Goal: Transaction & Acquisition: Obtain resource

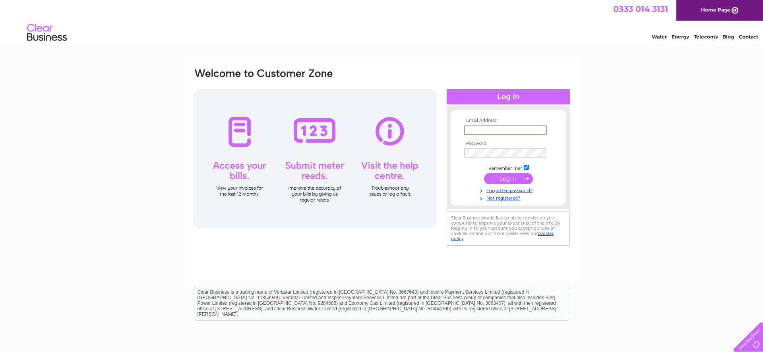
click at [503, 129] on input "text" at bounding box center [505, 131] width 83 height 10
type input "Edward.clutton@blueyounder.co.uk"
click at [519, 178] on input "submit" at bounding box center [508, 177] width 49 height 11
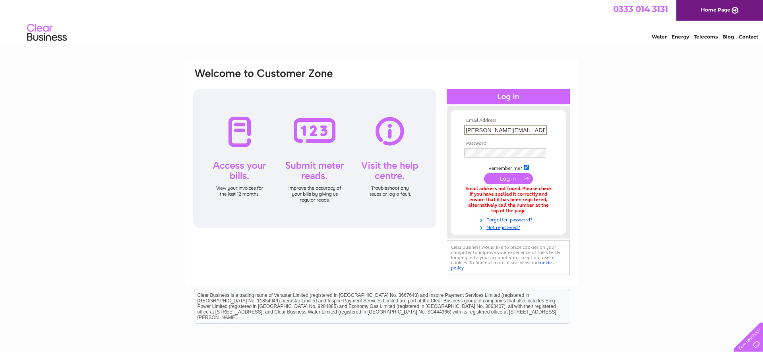
click at [476, 132] on input "Edward.clutton@blueyounder.co.uk" at bounding box center [505, 131] width 83 height 10
click at [520, 133] on input "Edward.clutton@blueyounder.co.uk" at bounding box center [505, 131] width 83 height 10
click at [526, 130] on input "Edward.clutton@blueyounder.co.uk" at bounding box center [505, 131] width 83 height 10
type input "Edward.clutton@blueyonder.co.uk"
click at [499, 181] on input "submit" at bounding box center [508, 177] width 49 height 11
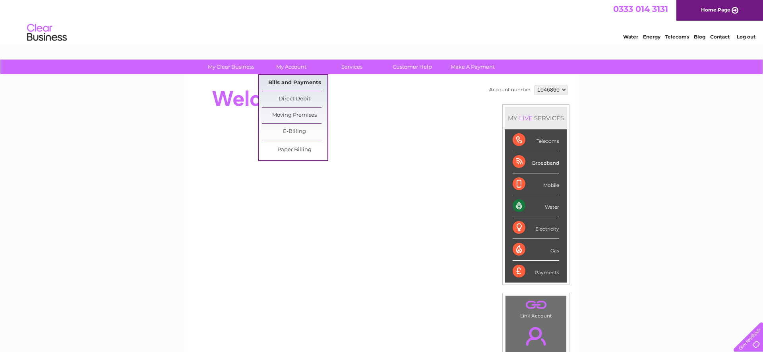
click at [294, 83] on link "Bills and Payments" at bounding box center [295, 83] width 66 height 16
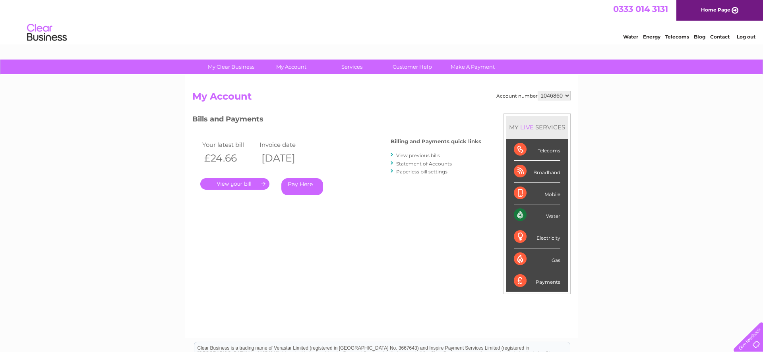
click at [417, 157] on link "View previous bills" at bounding box center [418, 156] width 44 height 6
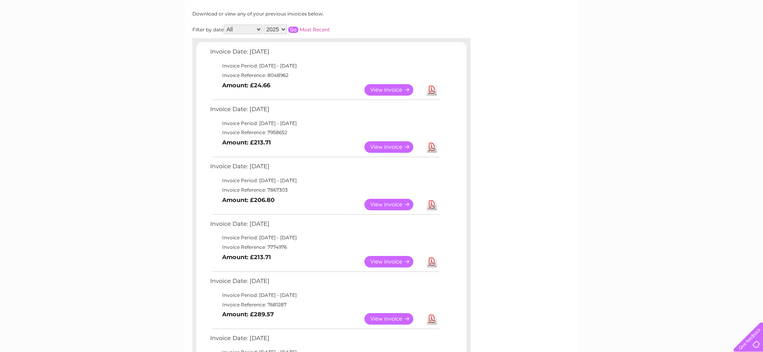
scroll to position [122, 0]
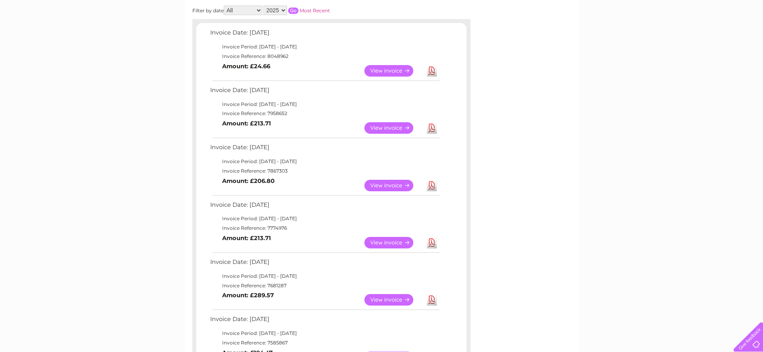
click at [386, 129] on link "View" at bounding box center [393, 128] width 58 height 12
click at [432, 129] on link "Download" at bounding box center [432, 128] width 10 height 12
click at [432, 70] on link "Download" at bounding box center [432, 71] width 10 height 12
